Goal: Complete application form

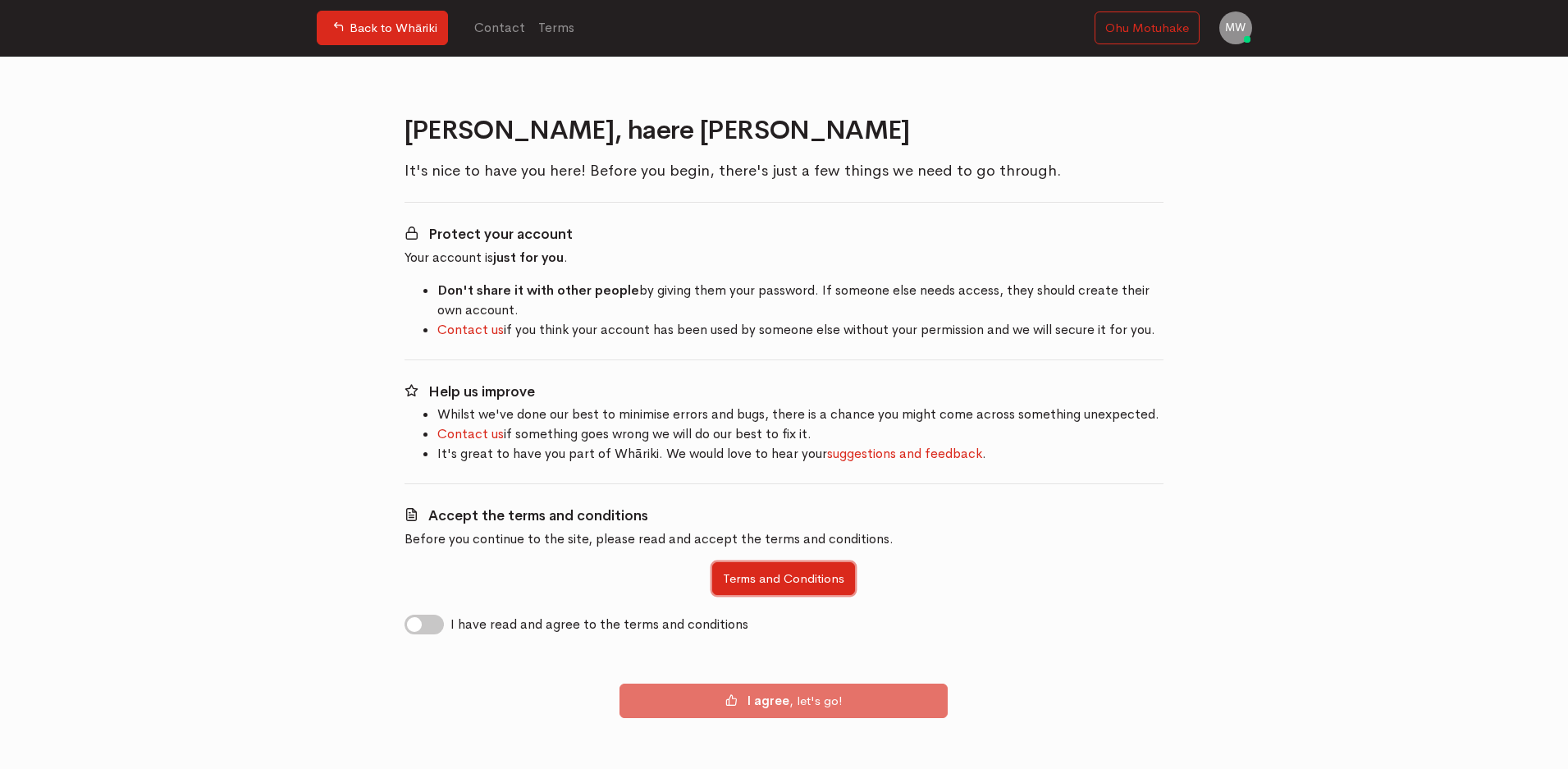
drag, startPoint x: 829, startPoint y: 583, endPoint x: 765, endPoint y: 569, distance: 65.5
click at [765, 569] on button "Terms and Conditions" at bounding box center [784, 579] width 143 height 34
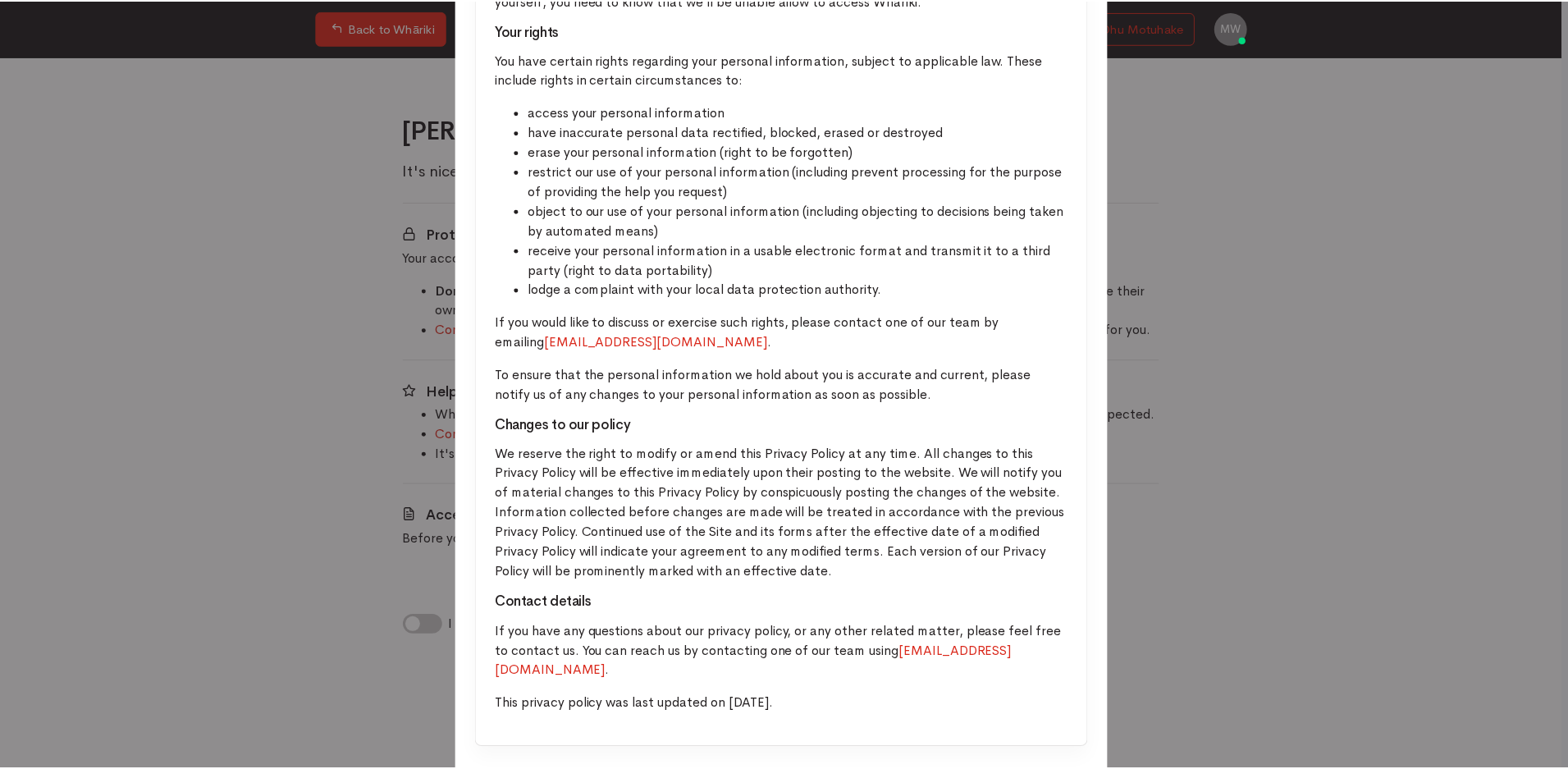
scroll to position [4210, 0]
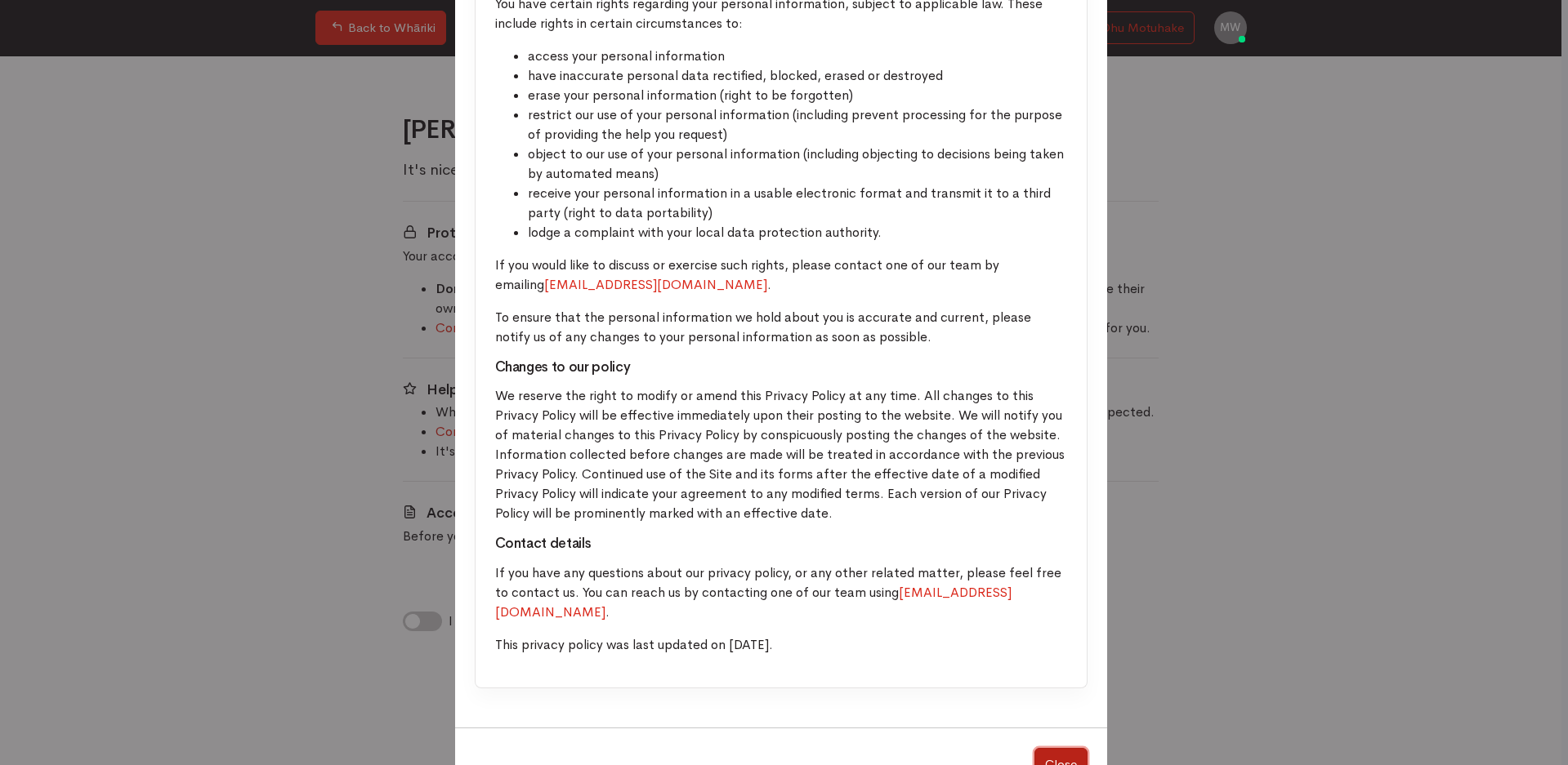
click at [1047, 748] on button "Close" at bounding box center [1060, 764] width 53 height 34
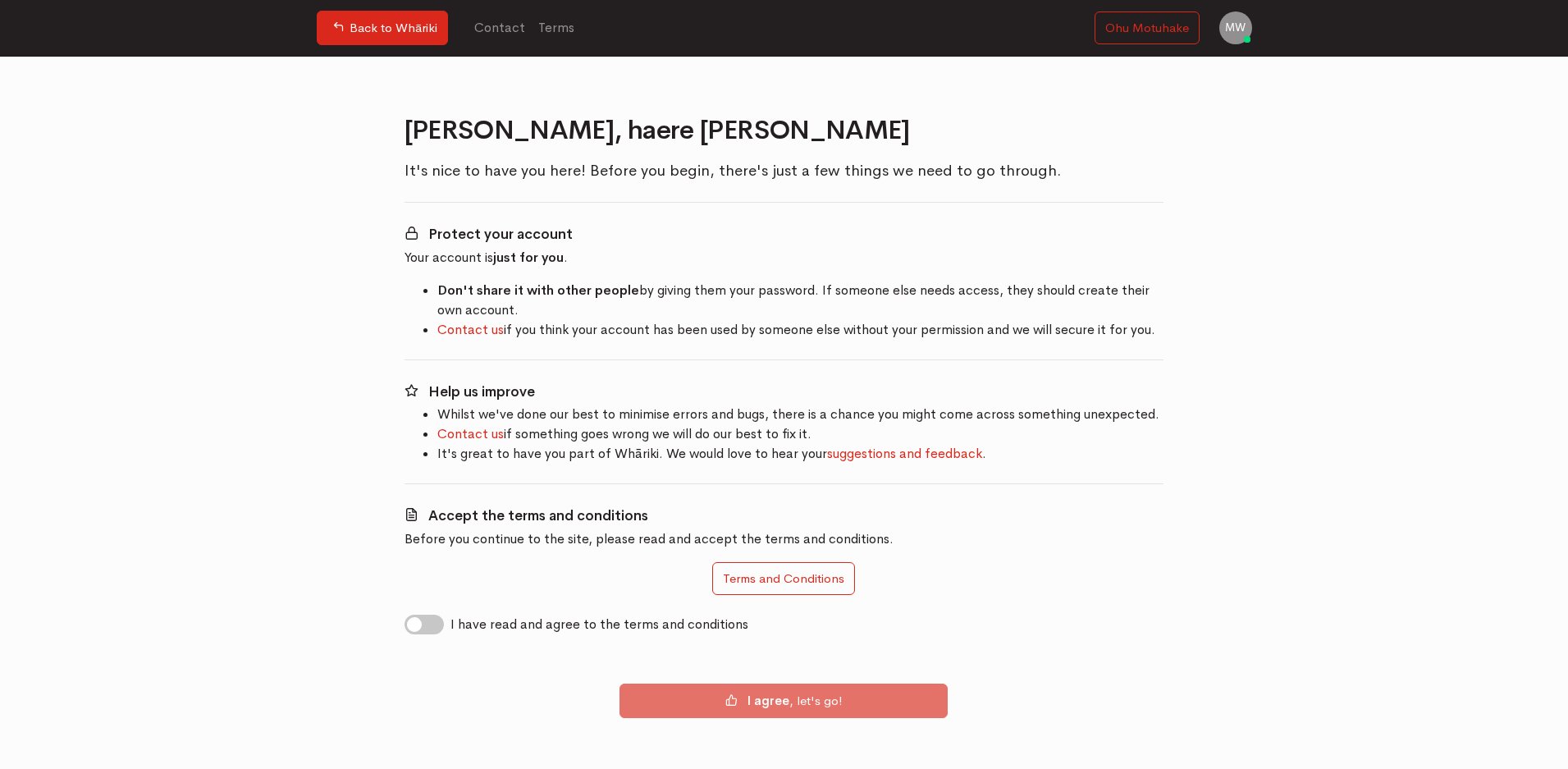
click at [451, 622] on label "I have read and agree to the terms and conditions" at bounding box center [600, 625] width 297 height 19
click at [418, 622] on input "I have read and agree to the terms and conditions" at bounding box center [411, 623] width 14 height 15
checkbox input "true"
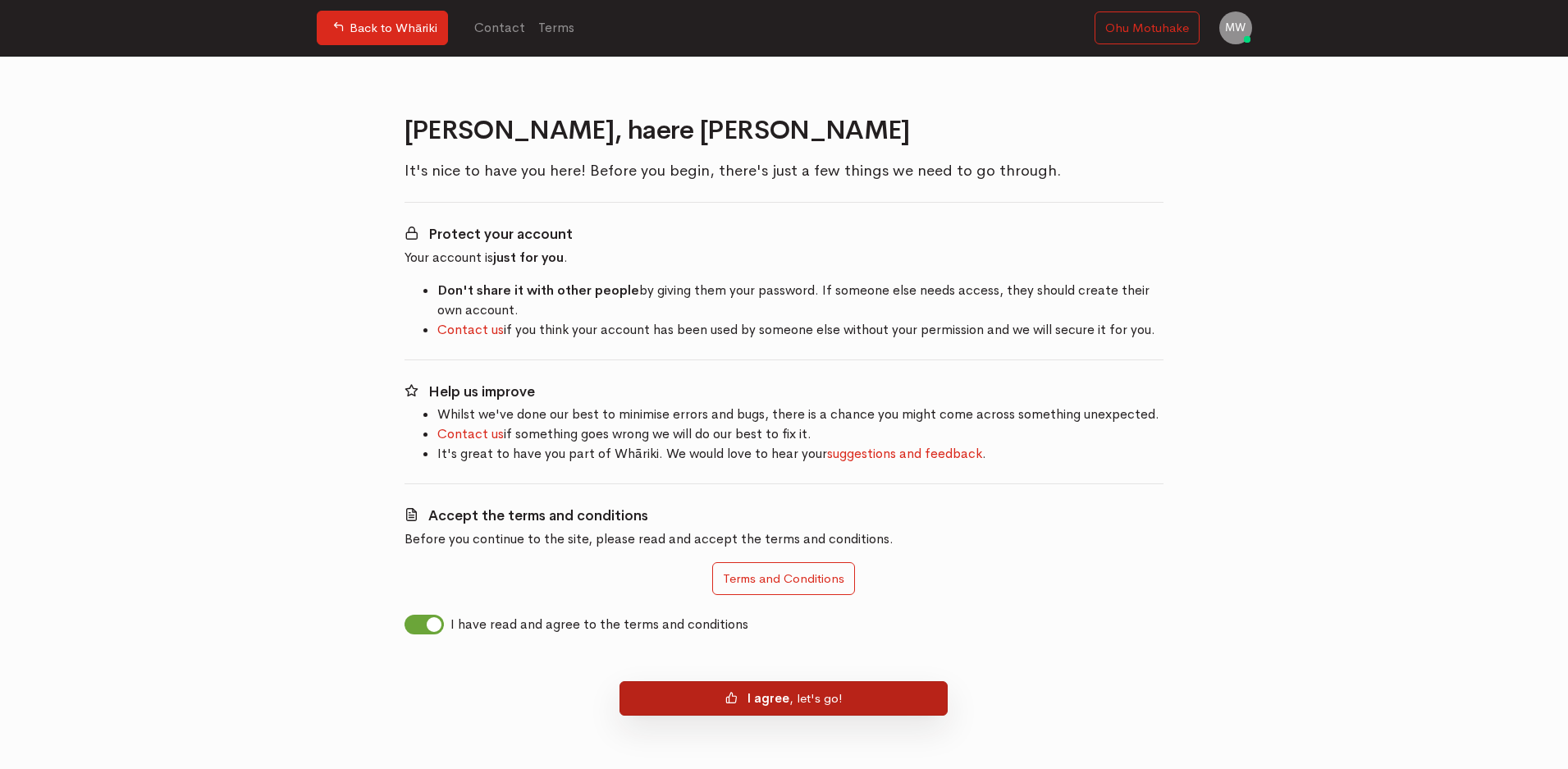
click at [828, 702] on button "I agree , let's go!" at bounding box center [784, 698] width 328 height 35
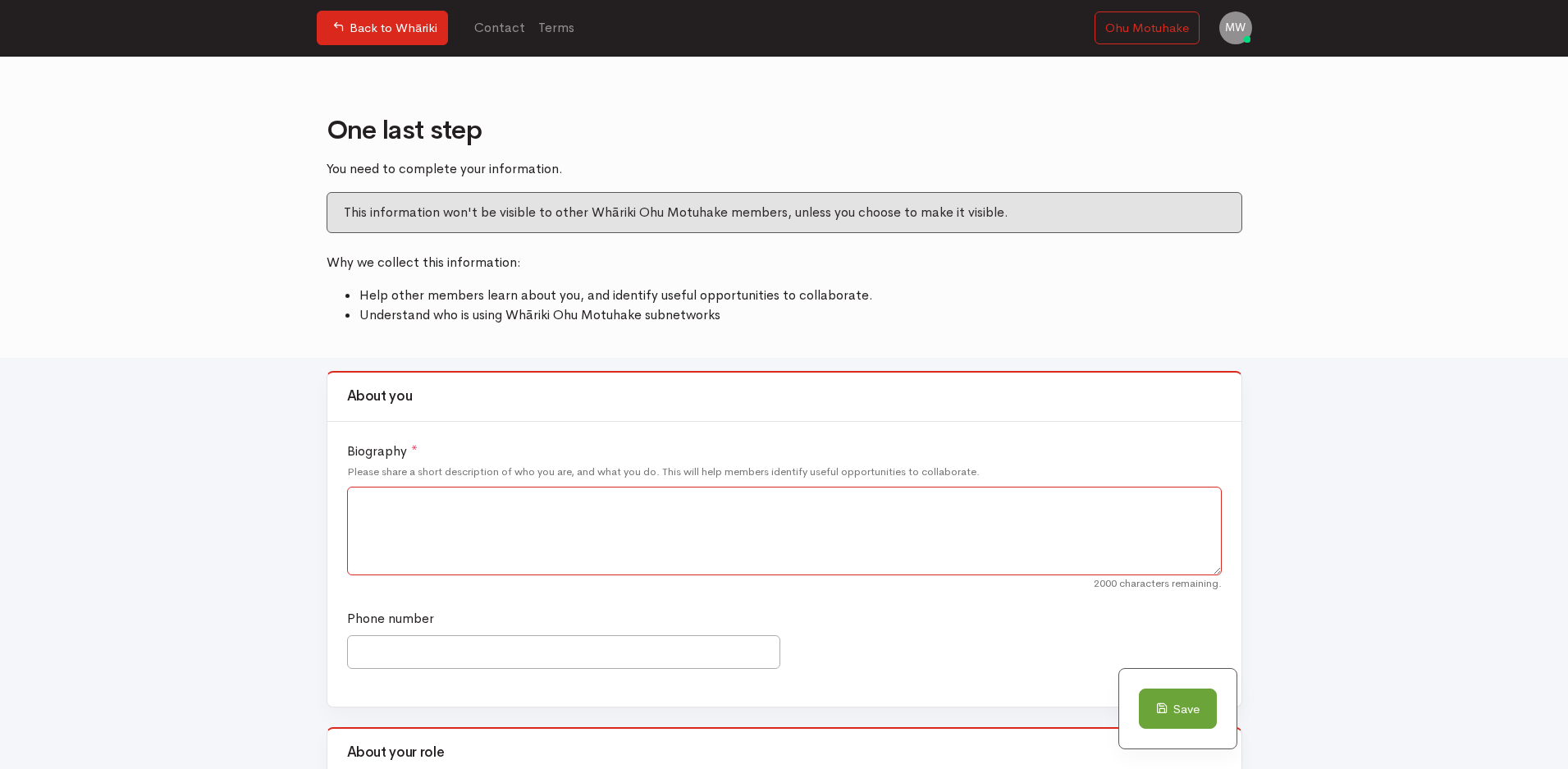
click at [421, 508] on textarea "Biography *" at bounding box center [784, 531] width 875 height 89
type textarea "Clinical Educator at ARFPS Waitematā Registered Nurse"
click at [407, 657] on input "Phone number" at bounding box center [563, 652] width 434 height 34
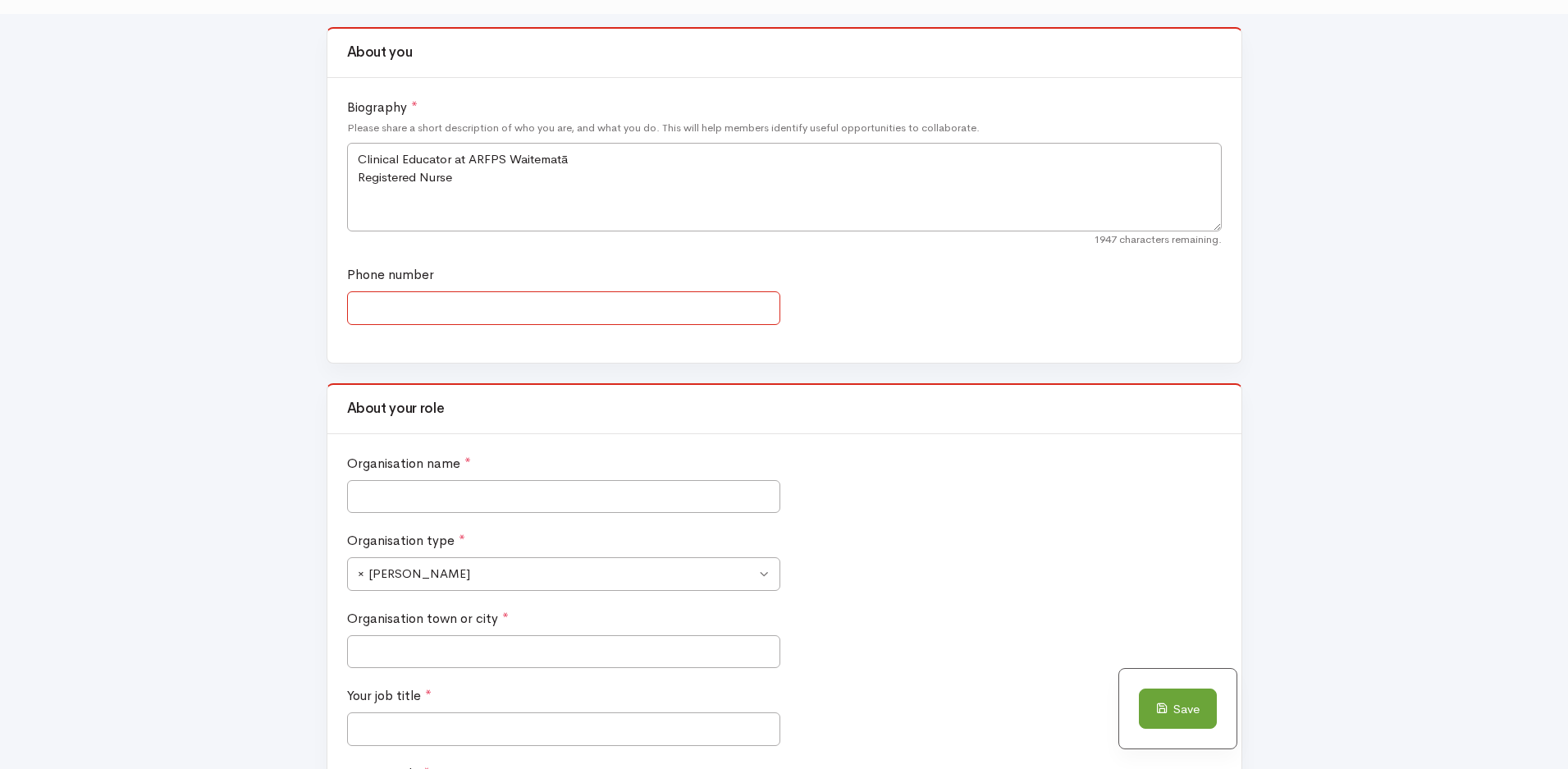
scroll to position [347, 0]
click at [482, 498] on input "Organisation name *" at bounding box center [563, 495] width 434 height 34
click at [771, 576] on span "× Ara Poutama" at bounding box center [563, 572] width 434 height 34
click at [354, 495] on input "Waitematā" at bounding box center [563, 495] width 434 height 34
click at [535, 495] on input "Auckland Regional Forensic Psyciatric Waitematā" at bounding box center [563, 495] width 434 height 34
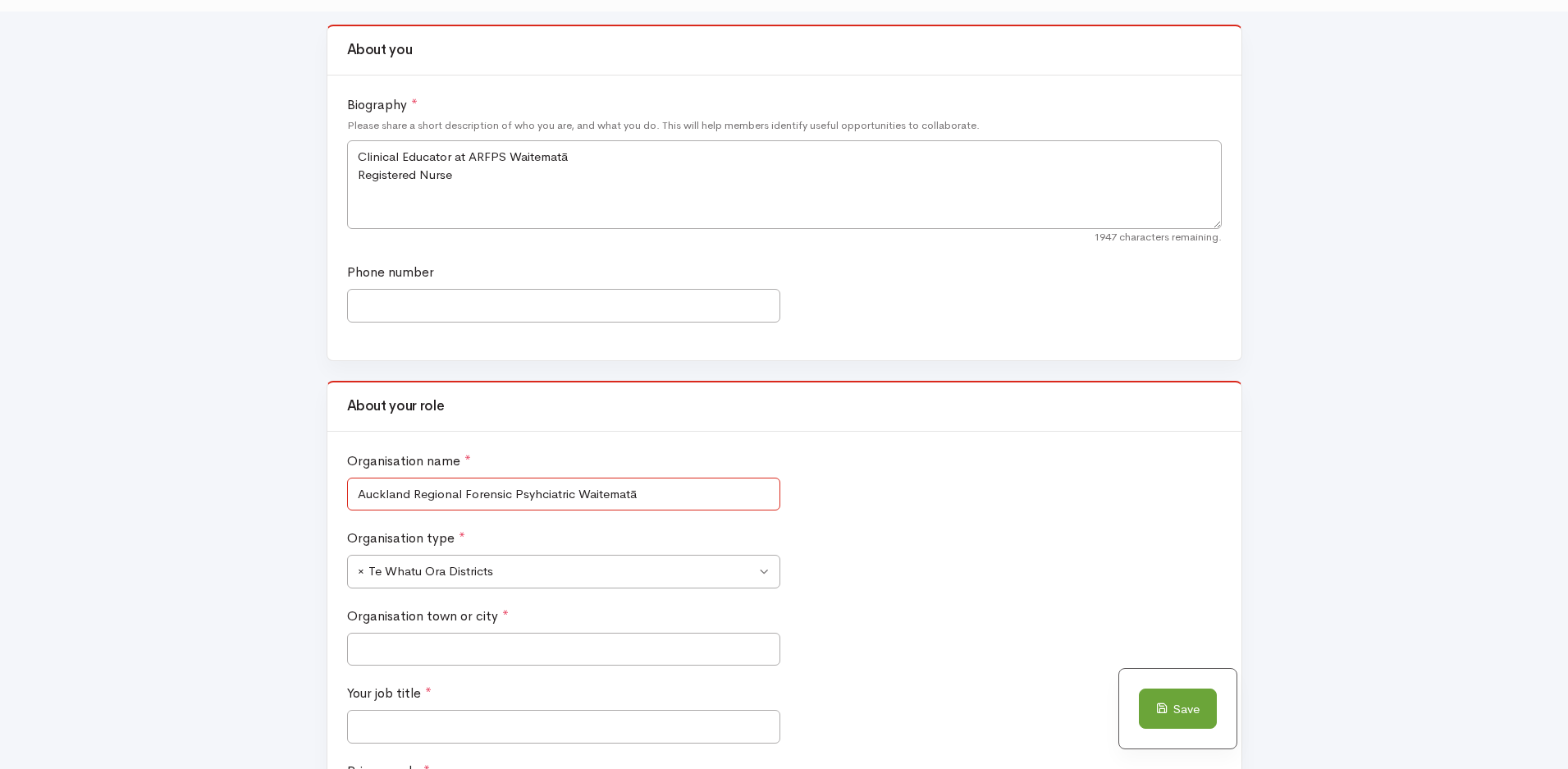
click at [574, 494] on input "Auckland Regional Forensic Psyhciatric Waitematā" at bounding box center [563, 495] width 434 height 34
click at [531, 493] on input "Auckland Regional Forensic Psyhciatric Services - Waitematā" at bounding box center [563, 495] width 434 height 34
click at [539, 494] on input "Auckland Regional Forensic Psyhciatric Services - Waitematā" at bounding box center [563, 495] width 434 height 34
click at [576, 496] on input "Auckland Regional Forensic Psychiatric Services - Waitematā" at bounding box center [563, 495] width 434 height 34
click at [719, 495] on input "Auckland Regional Forensic Psychiatric Services - Waitematā" at bounding box center [563, 495] width 434 height 34
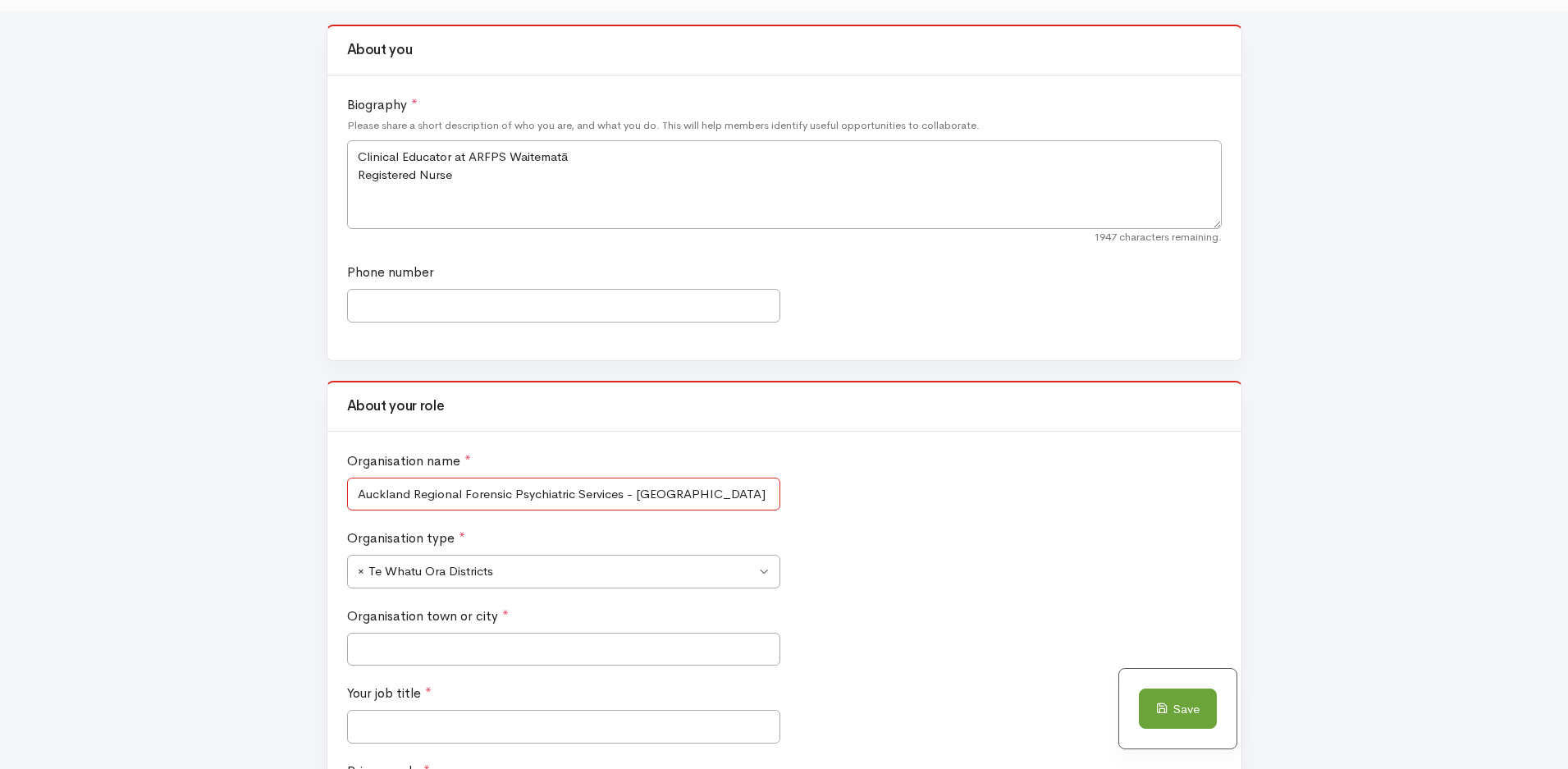
type input "Auckland Regional Forensic Psychiatric Services - Waitematā"
click at [740, 648] on input "Organisation town or city *" at bounding box center [563, 649] width 434 height 34
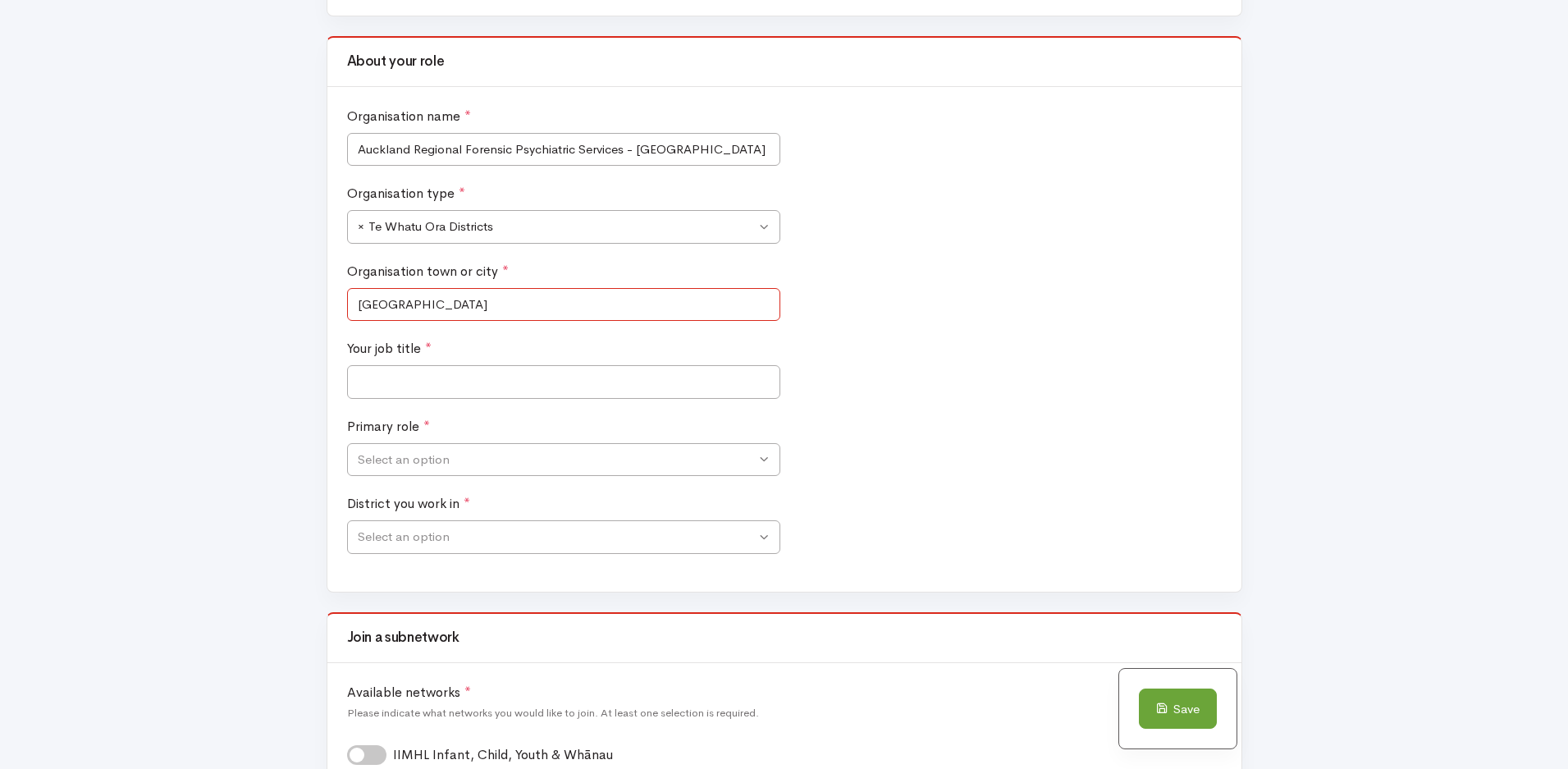
scroll to position [692, 0]
type input "Auckland"
click at [409, 377] on input "Your job title *" at bounding box center [563, 381] width 434 height 34
type input "Clinical Educator"
click at [763, 459] on span "Select an option" at bounding box center [563, 459] width 434 height 34
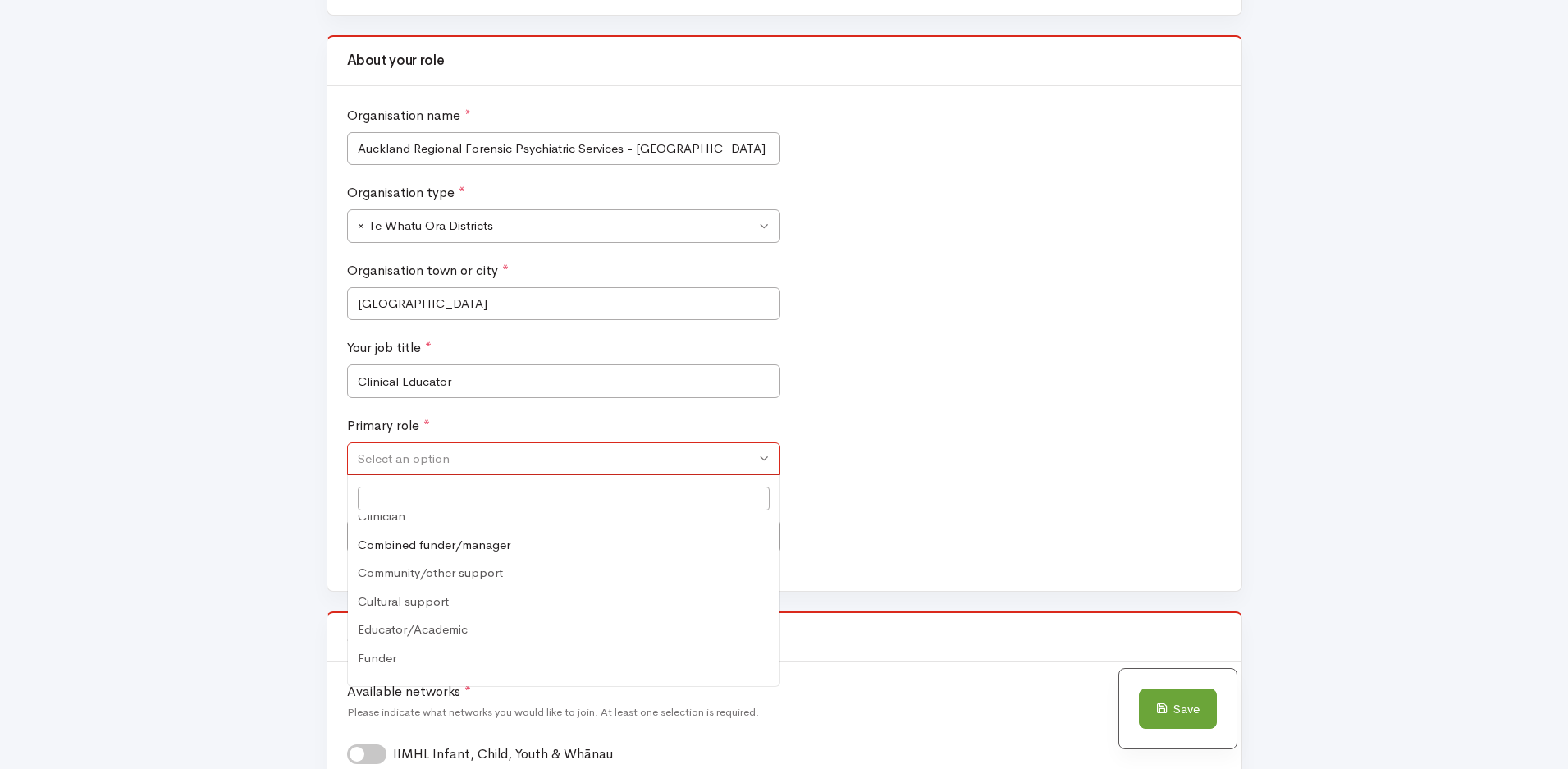
scroll to position [99, 0]
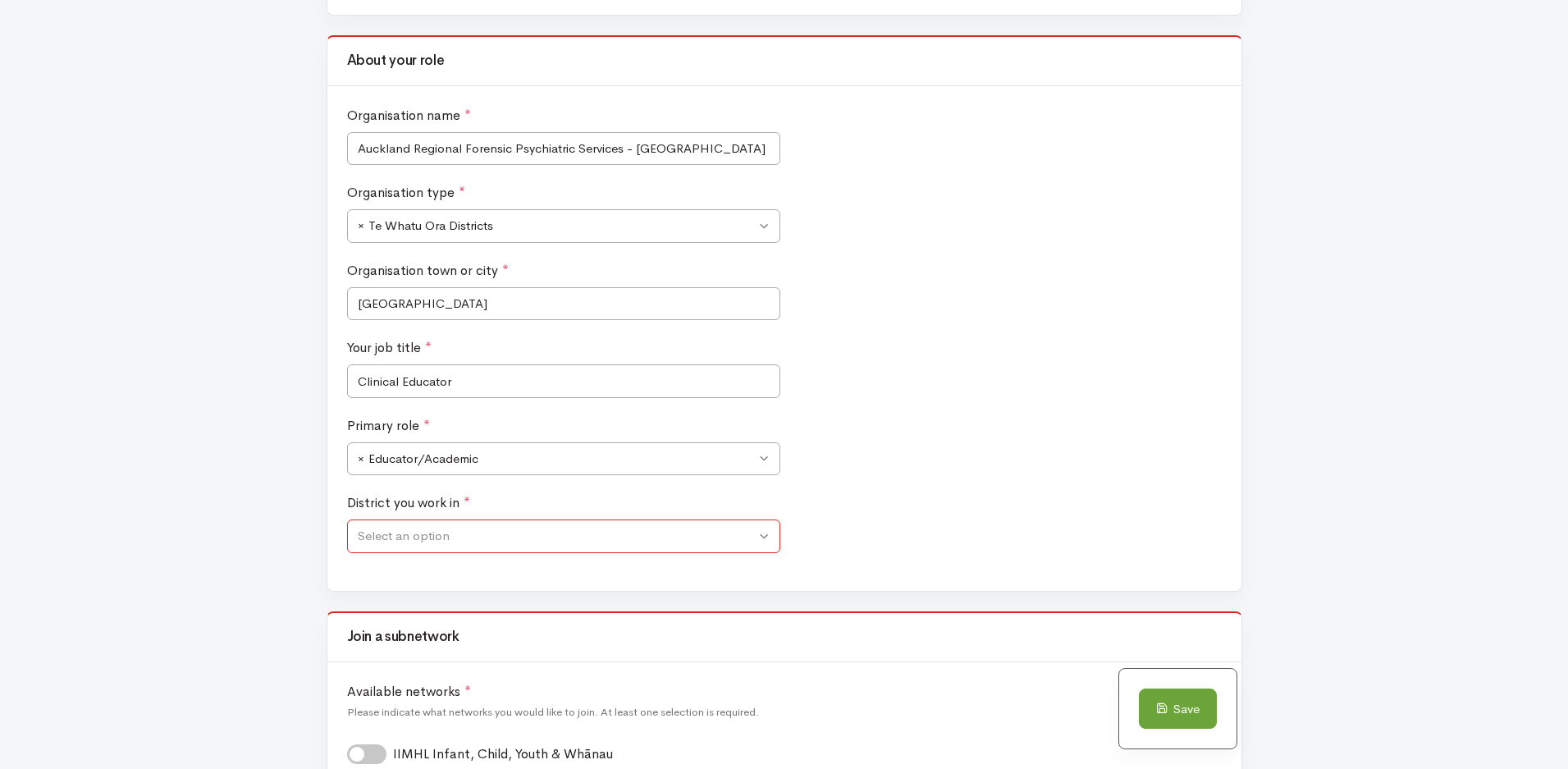
click at [763, 541] on span "Select an option" at bounding box center [563, 536] width 434 height 34
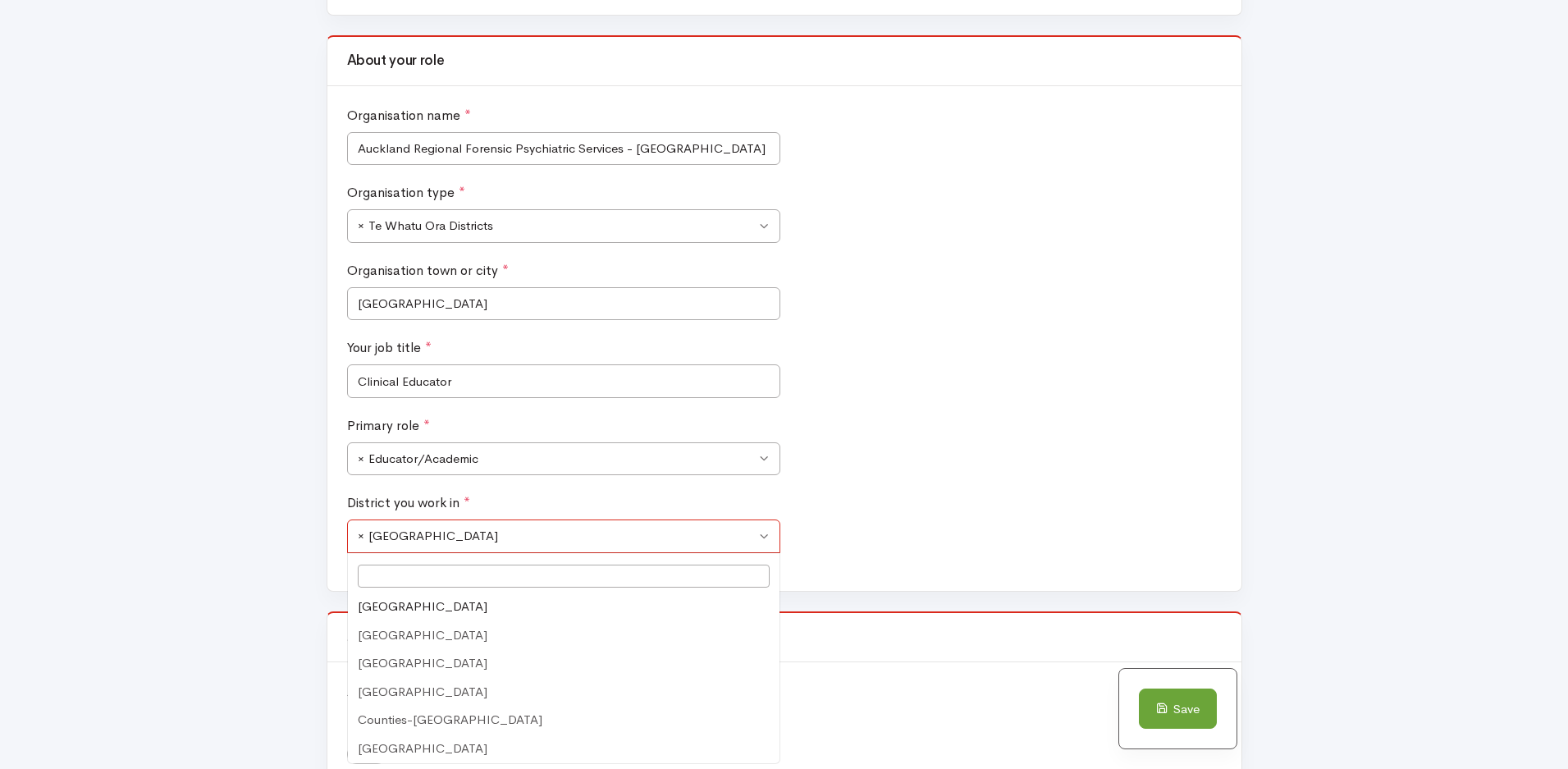
click at [763, 538] on span "× Auckland District" at bounding box center [563, 536] width 434 height 34
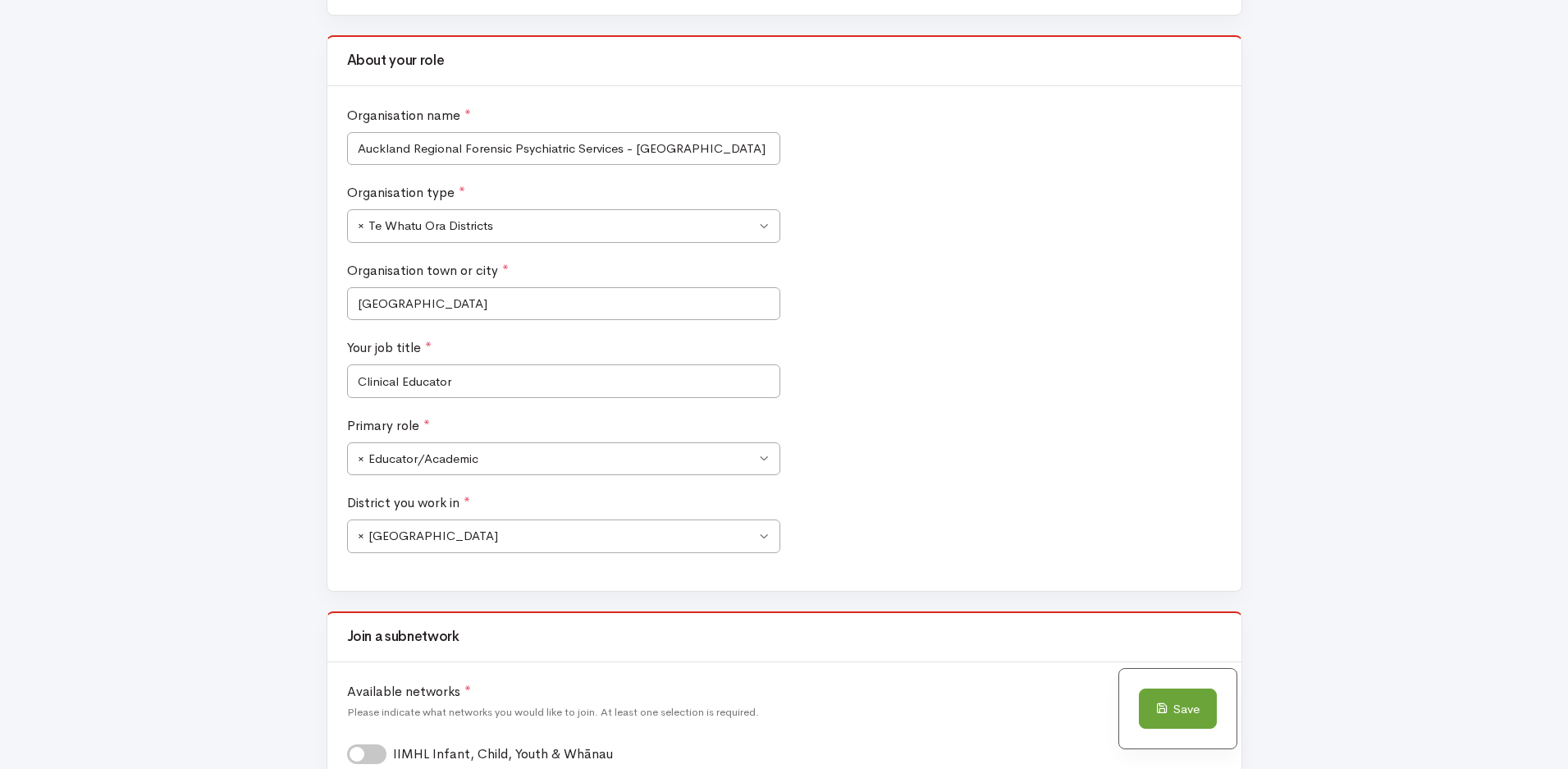
click at [814, 539] on div "District you work in * Auckland District Bay of Plenty District Canterbury Dist…" at bounding box center [784, 532] width 882 height 78
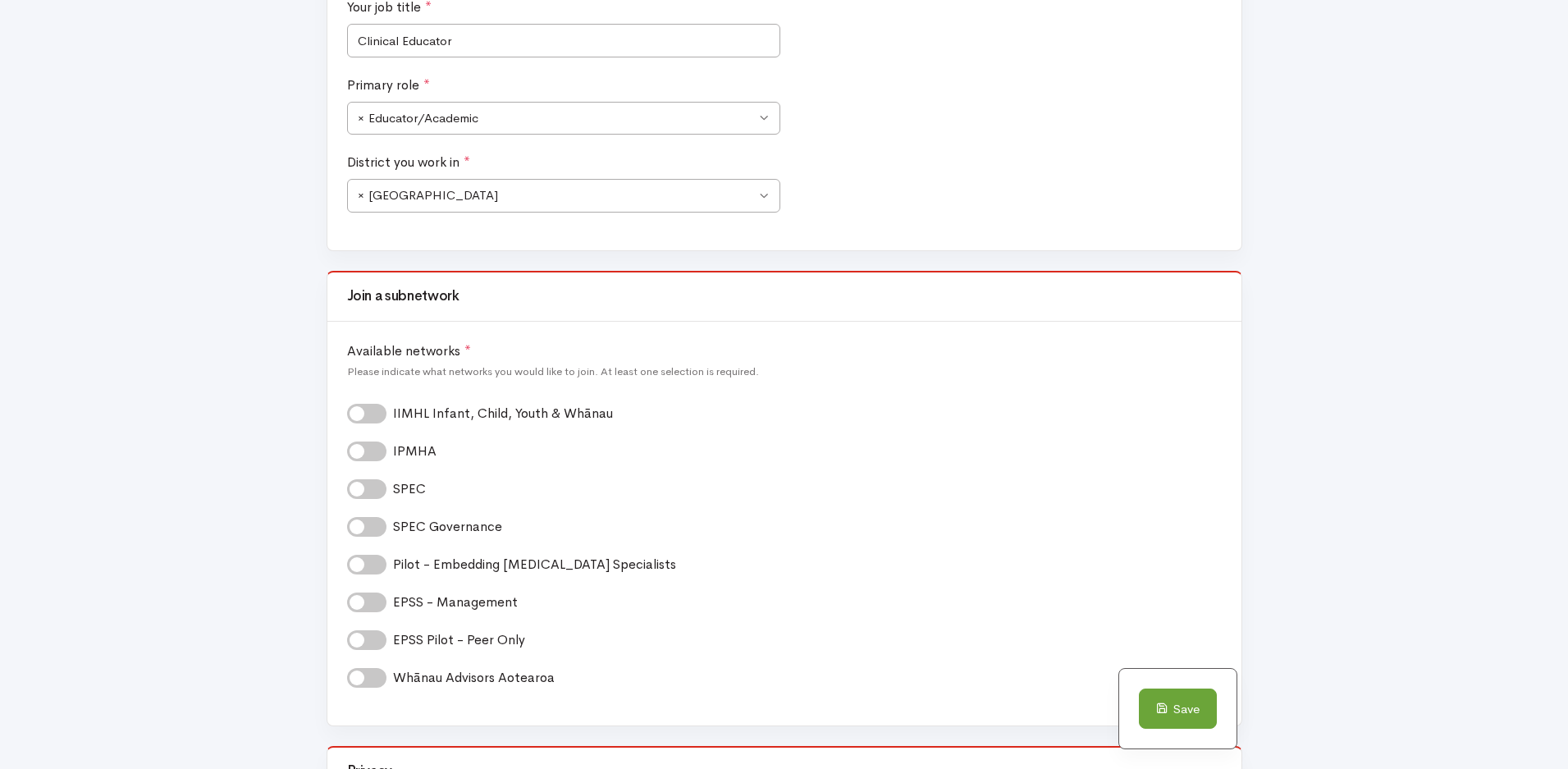
scroll to position [1039, 0]
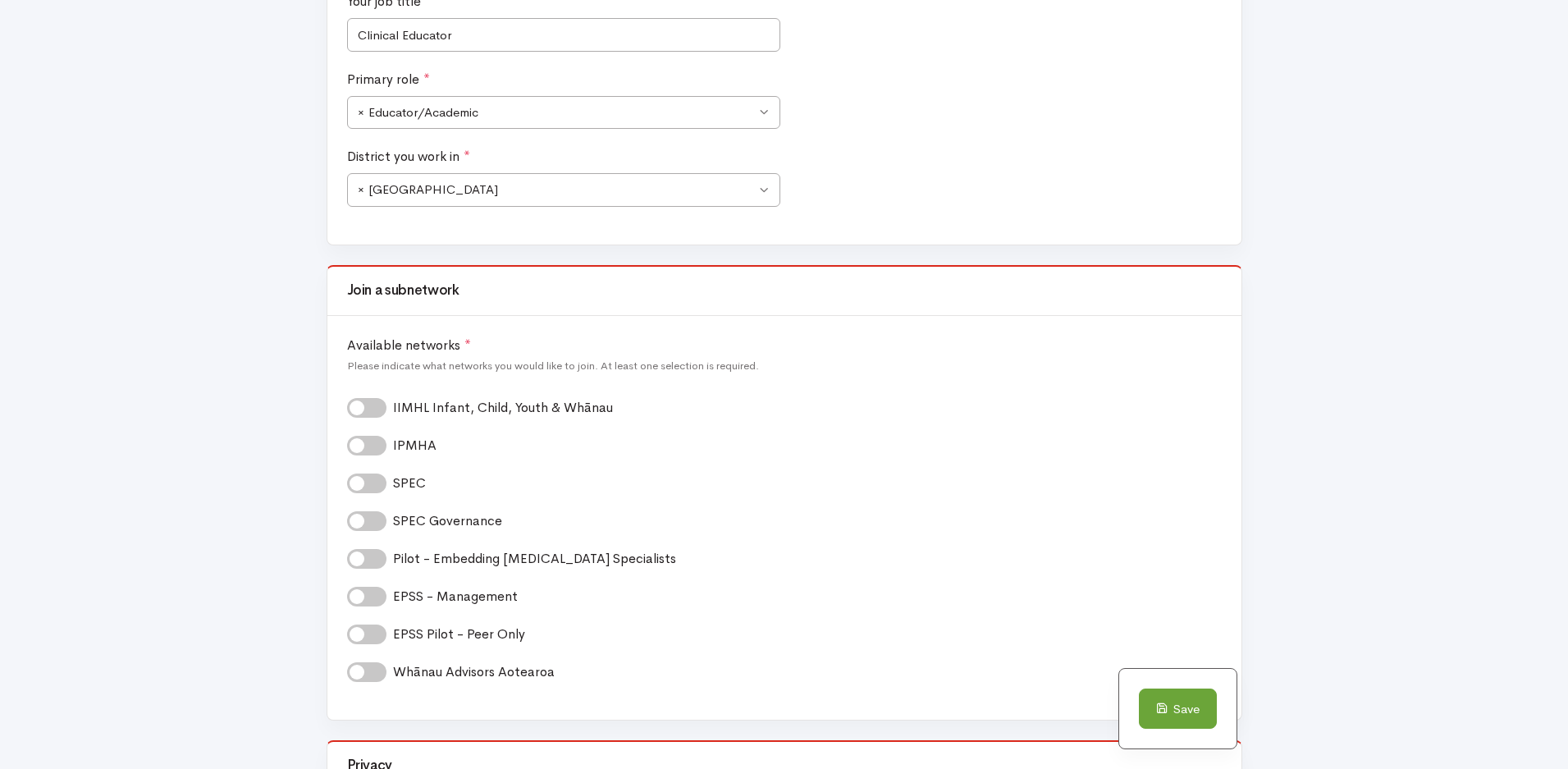
click at [393, 487] on label "SPEC *" at bounding box center [414, 483] width 43 height 19
click at [358, 487] on input "SPEC *" at bounding box center [353, 481] width 14 height 15
checkbox input "true"
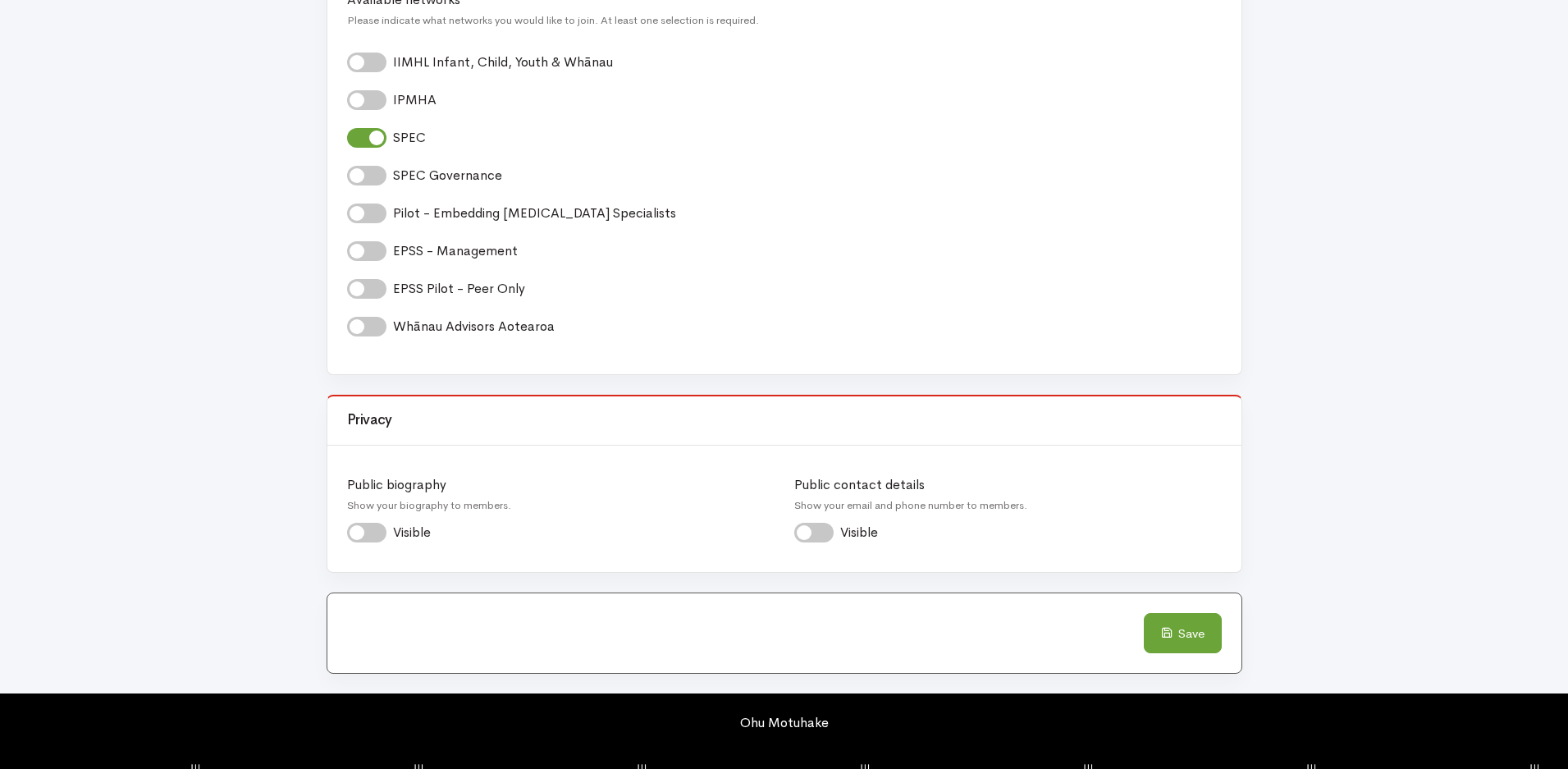
scroll to position [1385, 0]
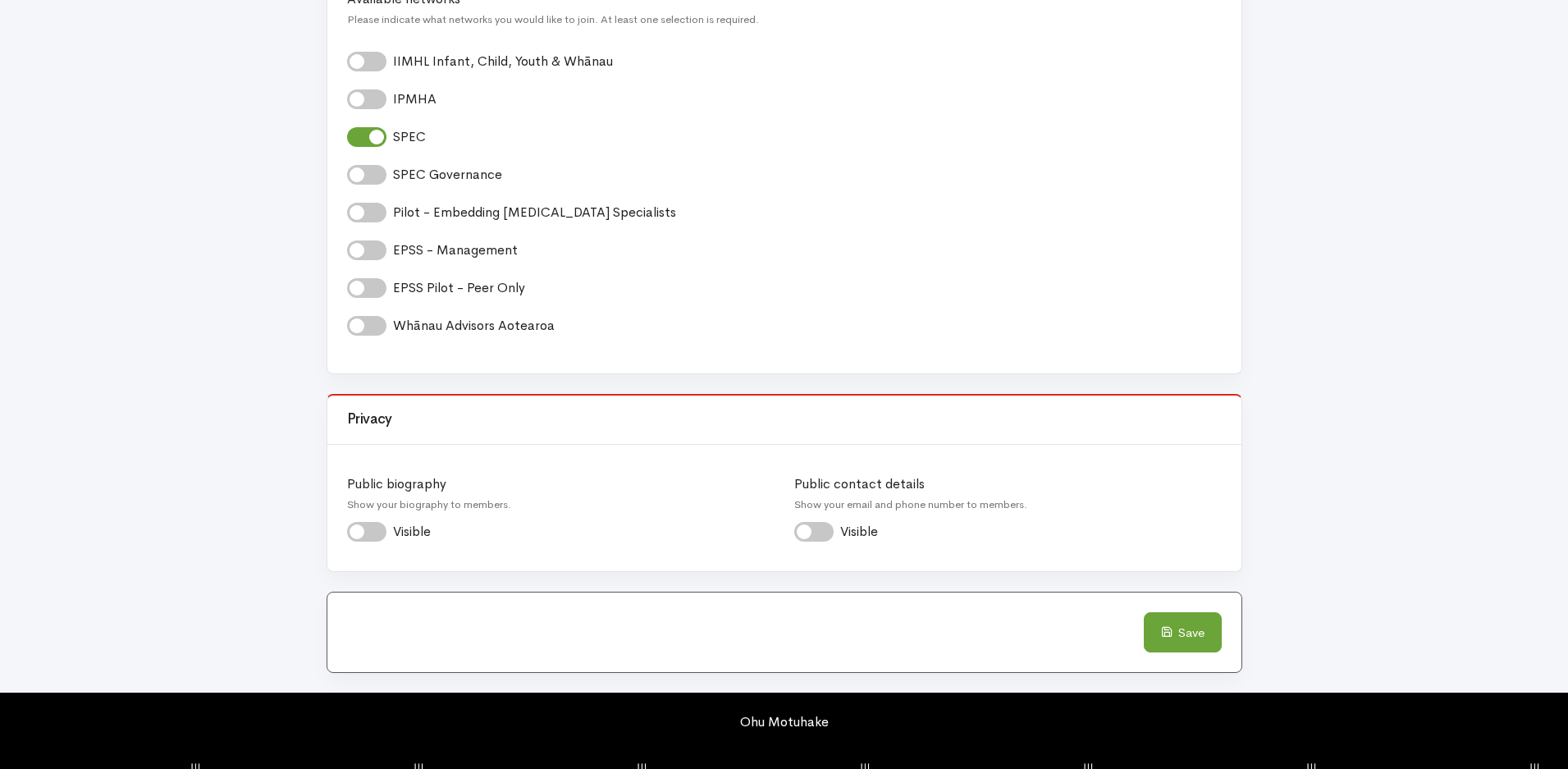
click at [840, 533] on label "Visible *" at bounding box center [864, 532] width 48 height 19
click at [803, 533] on input "Visible *" at bounding box center [801, 530] width 14 height 15
checkbox input "true"
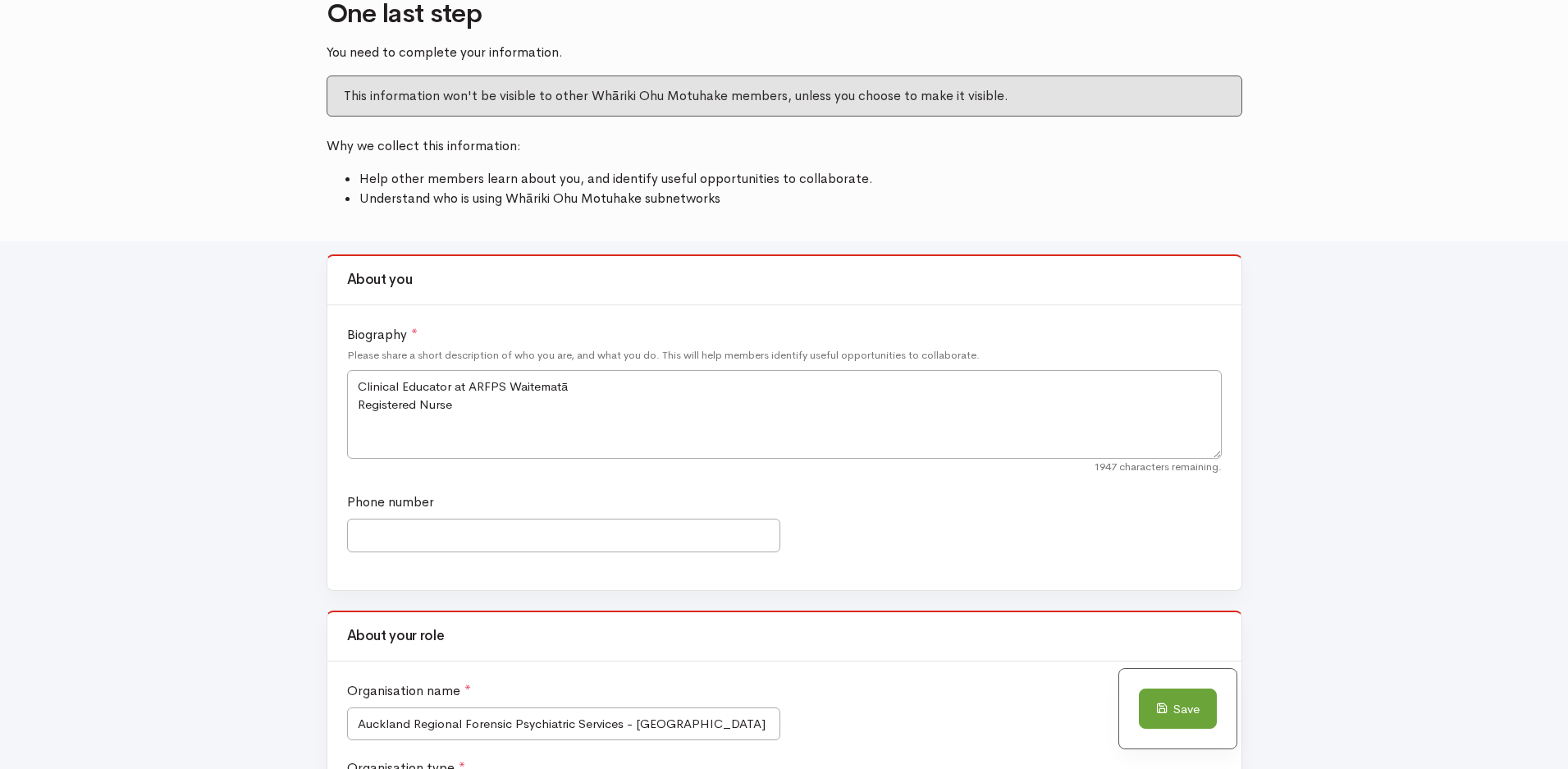
scroll to position [116, 0]
click at [415, 533] on input "Phone number" at bounding box center [563, 536] width 434 height 34
click at [415, 533] on input "+64 21 947087" at bounding box center [563, 536] width 434 height 34
click at [399, 536] on input "+64 21 947087" at bounding box center [563, 536] width 434 height 34
click at [381, 533] on input "+64 21947087" at bounding box center [563, 536] width 434 height 34
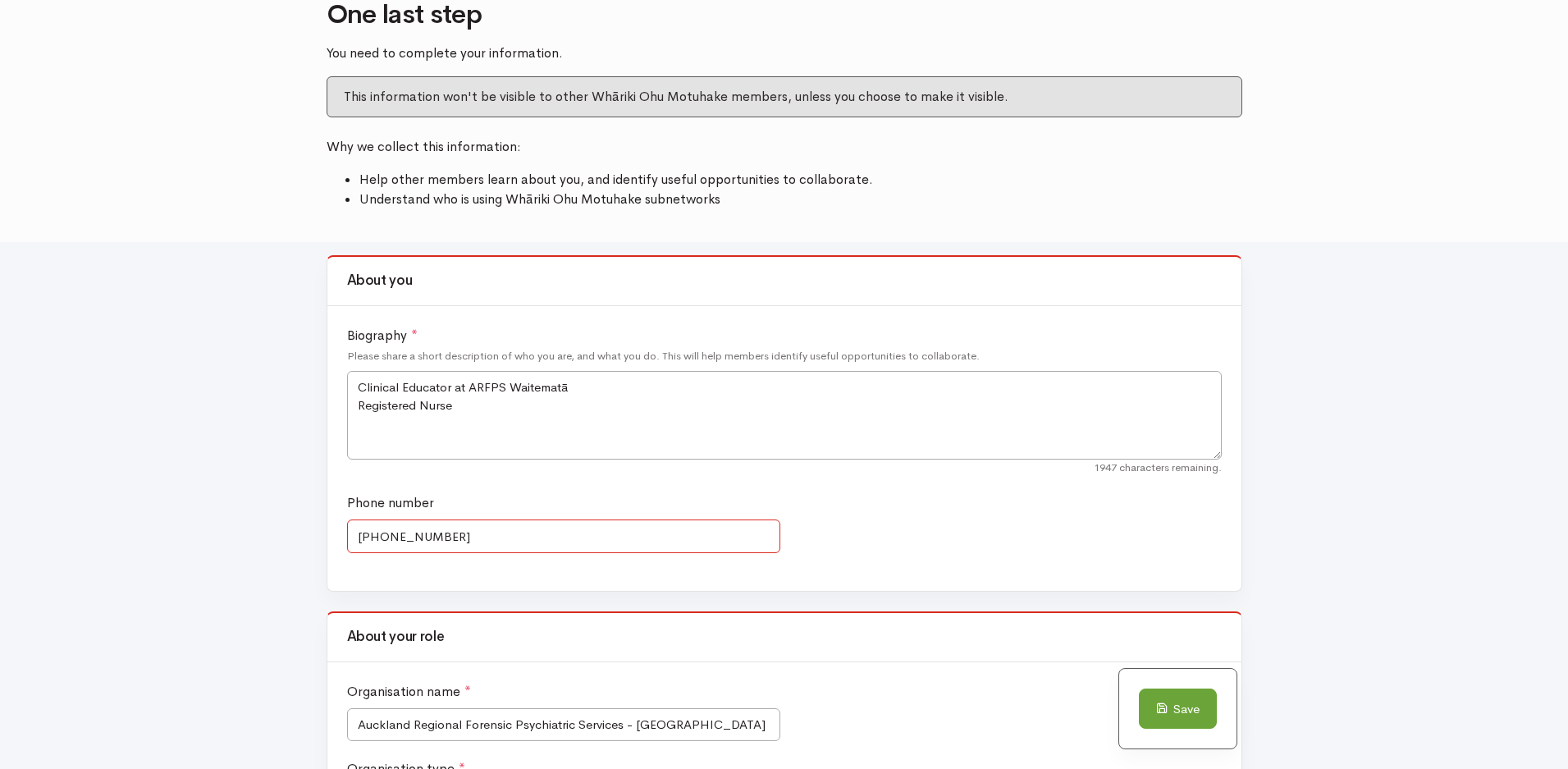
click at [442, 540] on input "+6421947087" at bounding box center [563, 536] width 434 height 34
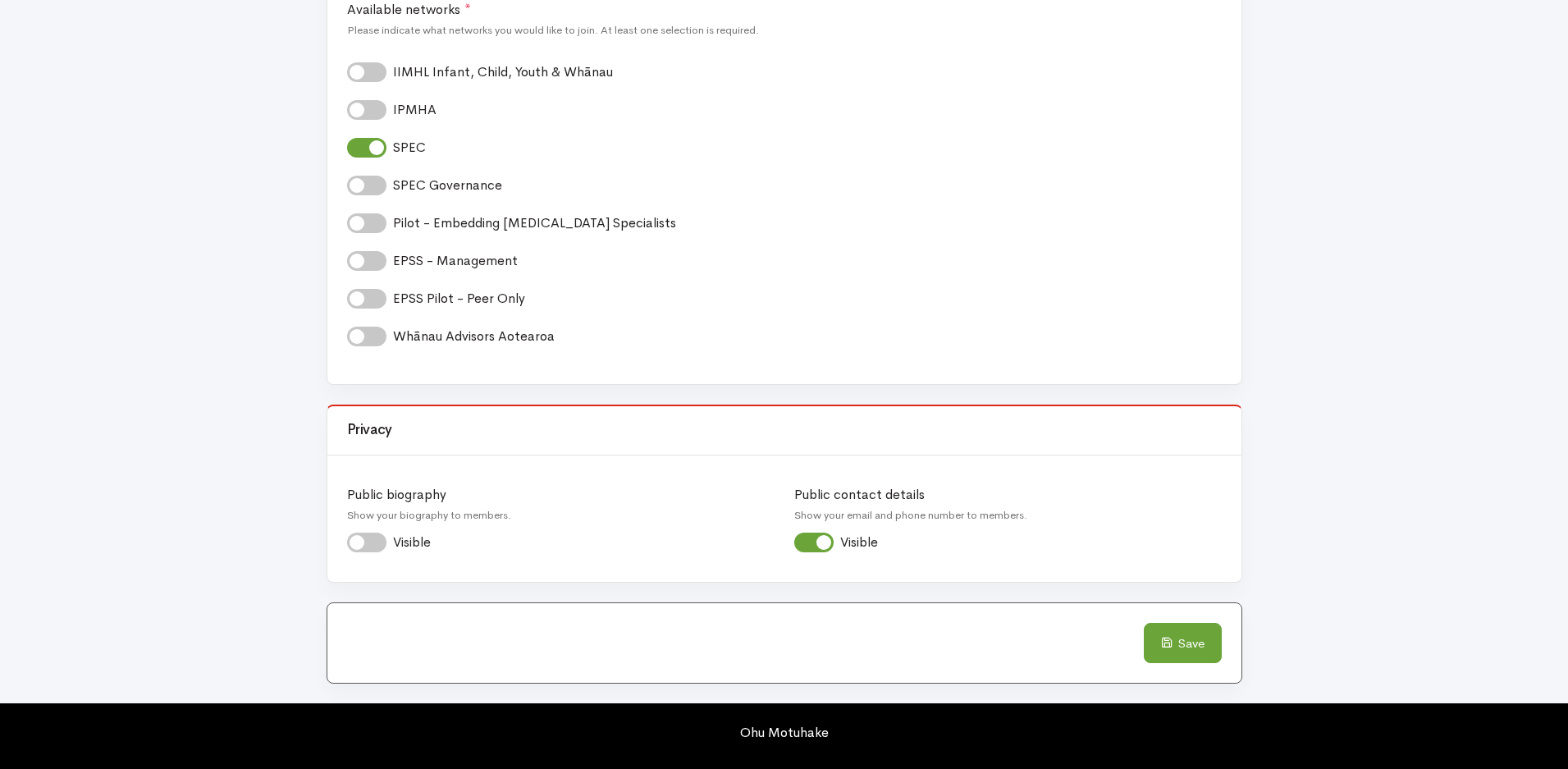
scroll to position [1385, 0]
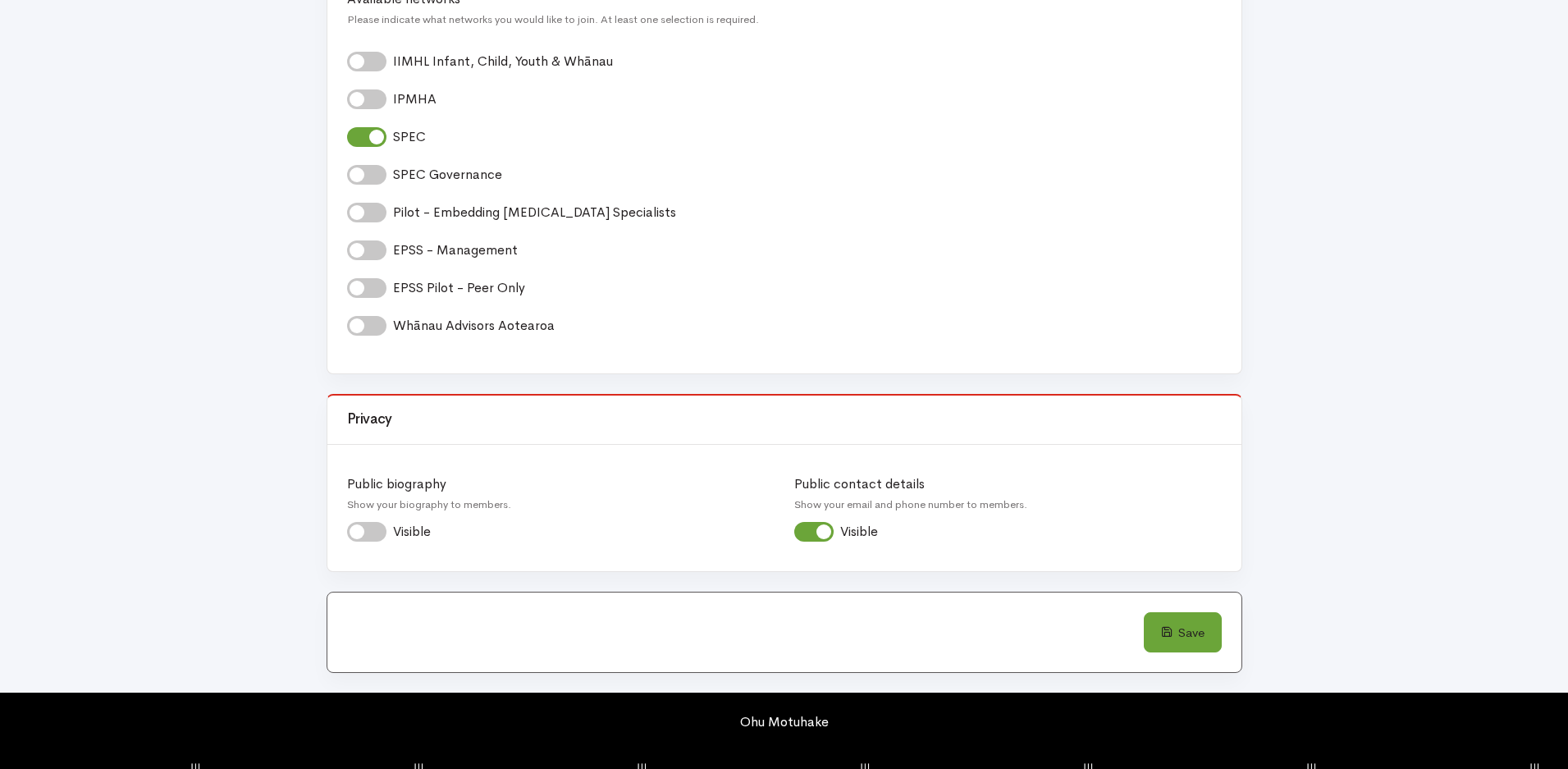
type input "+6421947087"
click at [1207, 644] on button "Save" at bounding box center [1183, 633] width 78 height 41
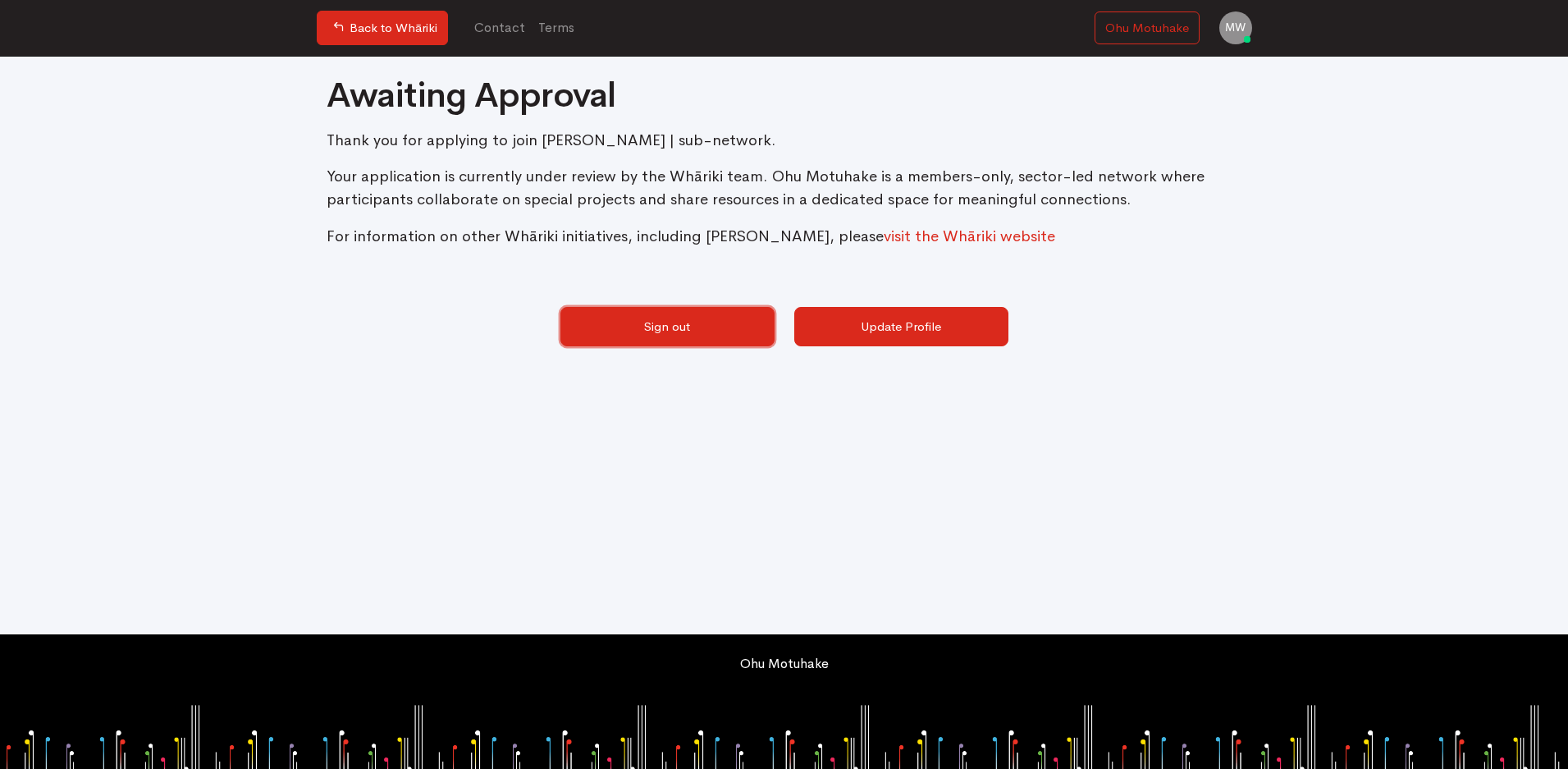
click at [713, 337] on link "Sign out" at bounding box center [667, 328] width 214 height 41
